Goal: Task Accomplishment & Management: Manage account settings

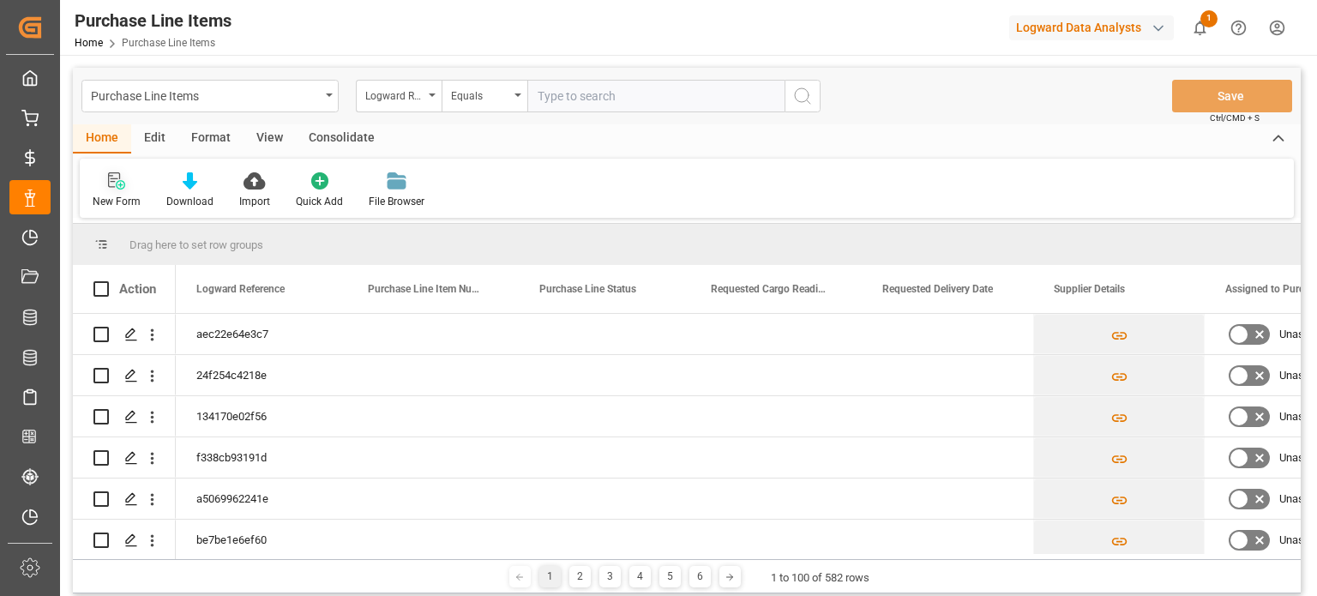
click at [116, 181] on icon at bounding box center [116, 180] width 17 height 17
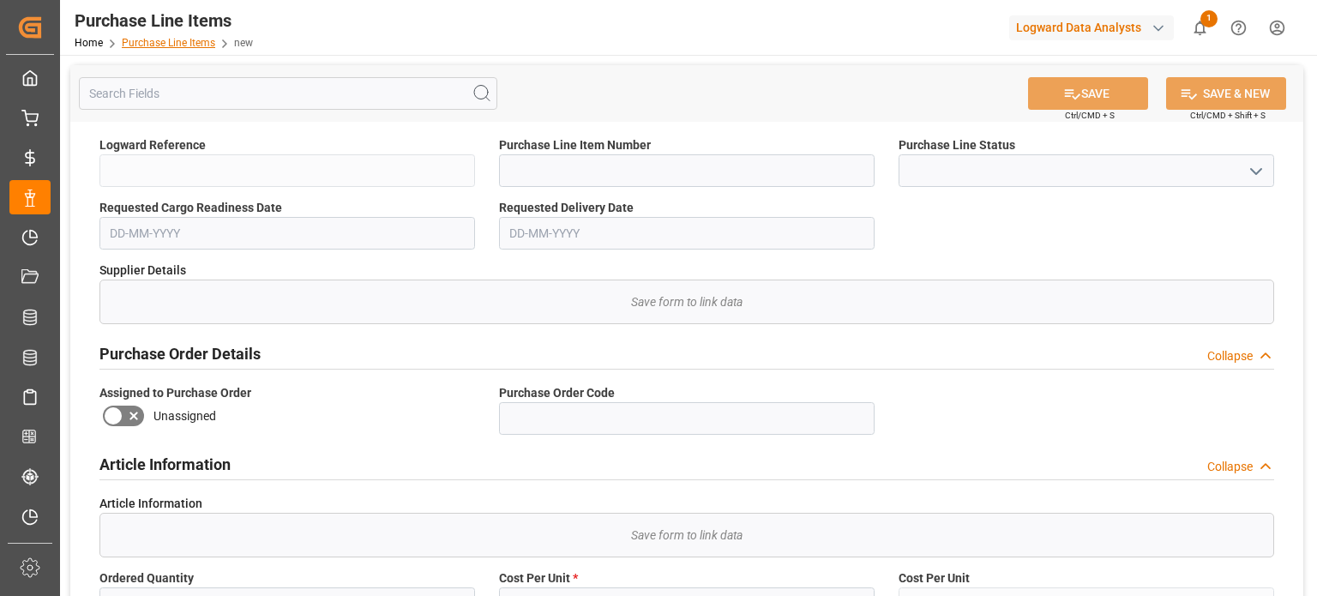
click at [176, 44] on link "Purchase Line Items" at bounding box center [168, 43] width 93 height 12
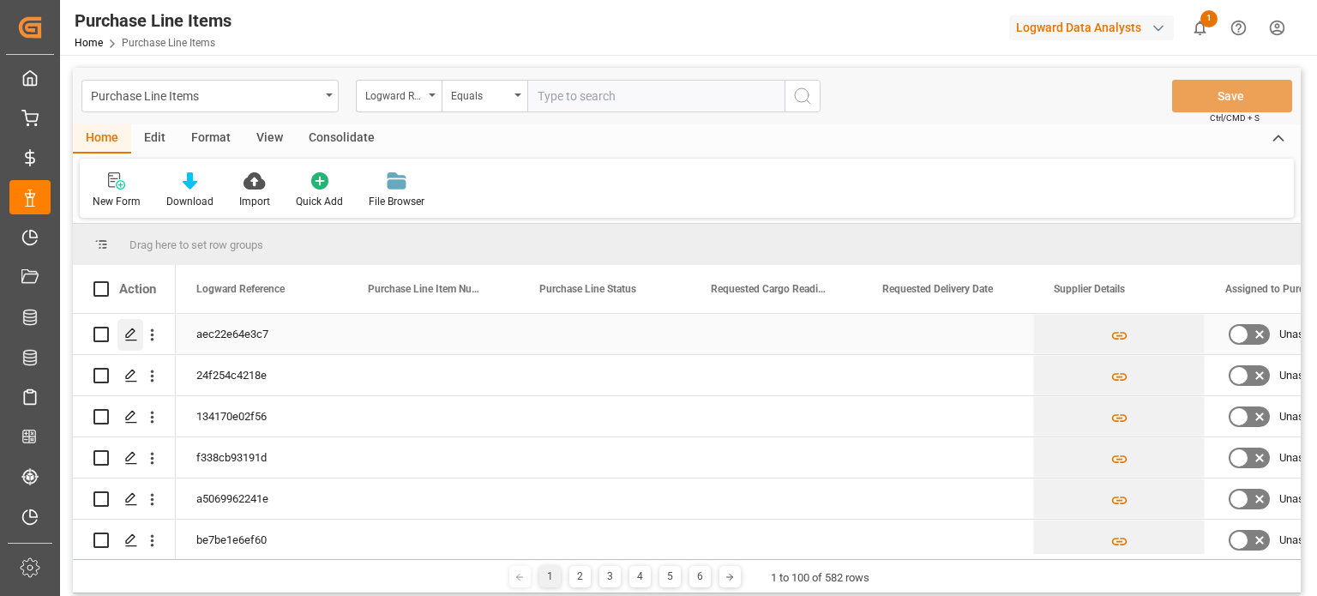
click at [129, 334] on icon "Press SPACE to select this row." at bounding box center [131, 334] width 14 height 14
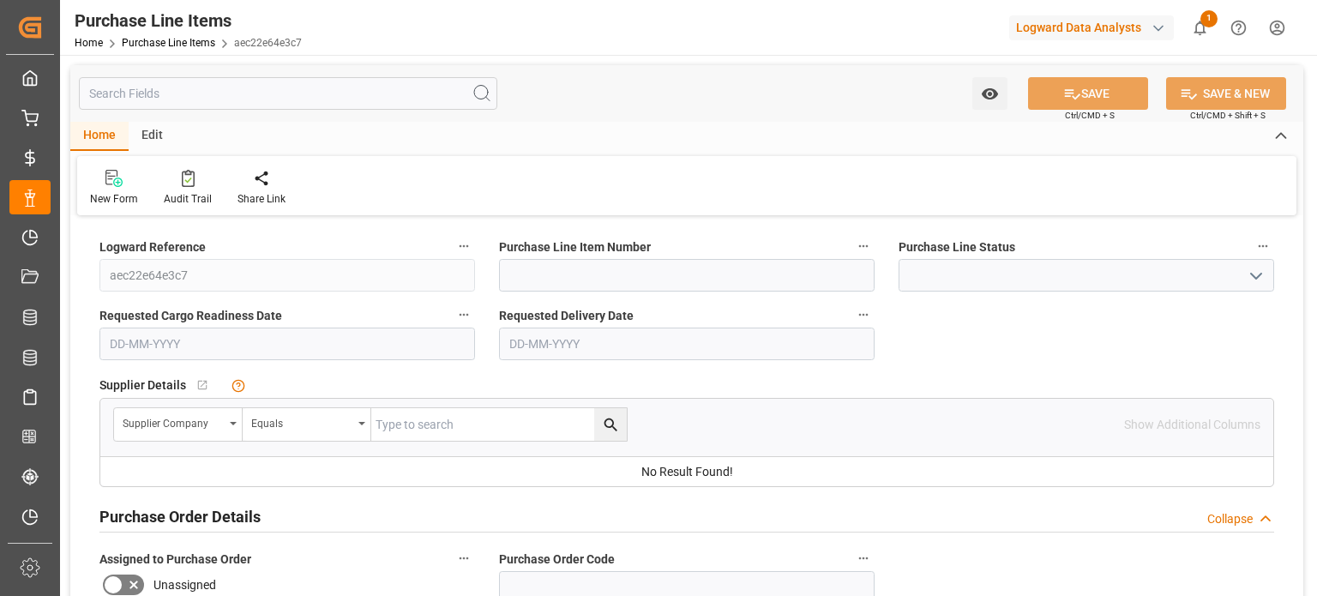
type input "100"
click at [156, 130] on div "Edit" at bounding box center [152, 136] width 47 height 29
